Goal: Book appointment/travel/reservation

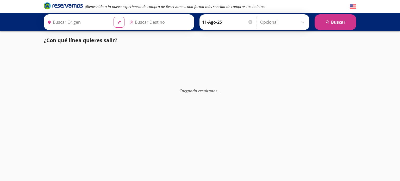
type input "Manzanillo, Colima"
type input "[GEOGRAPHIC_DATA][PERSON_NAME], [GEOGRAPHIC_DATA]"
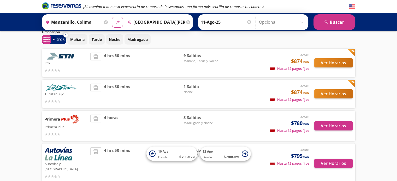
scroll to position [19, 0]
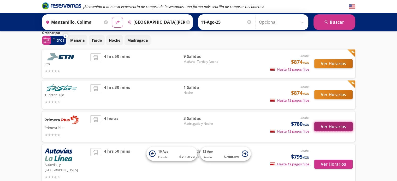
click at [333, 125] on button "Ver Horarios" at bounding box center [333, 126] width 38 height 9
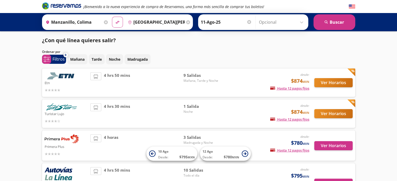
scroll to position [19, 0]
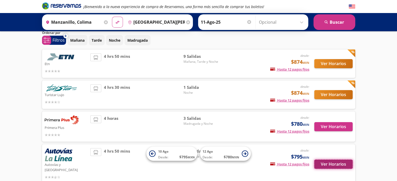
click at [330, 162] on button "Ver Horarios" at bounding box center [333, 164] width 38 height 9
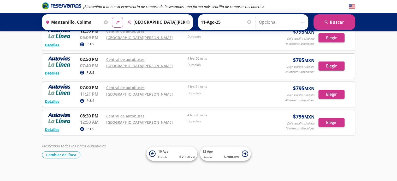
scroll to position [206, 0]
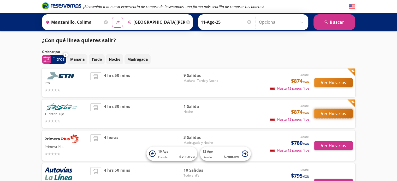
click at [336, 112] on button "Ver Horarios" at bounding box center [333, 113] width 38 height 9
